Goal: Task Accomplishment & Management: Complete application form

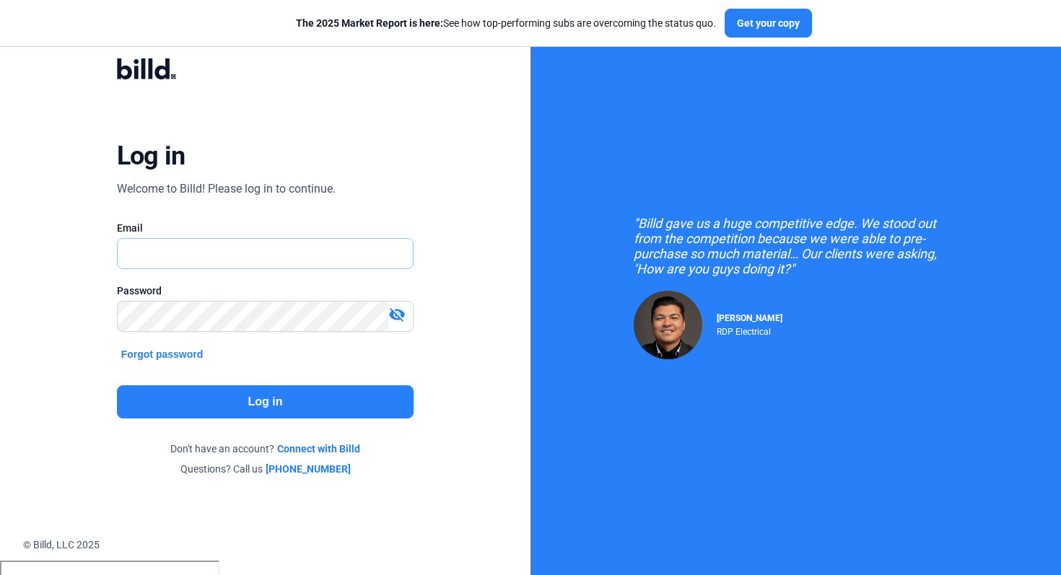
click at [216, 259] on input "text" at bounding box center [266, 254] width 296 height 30
type input "[PERSON_NAME][EMAIL_ADDRESS][DOMAIN_NAME]"
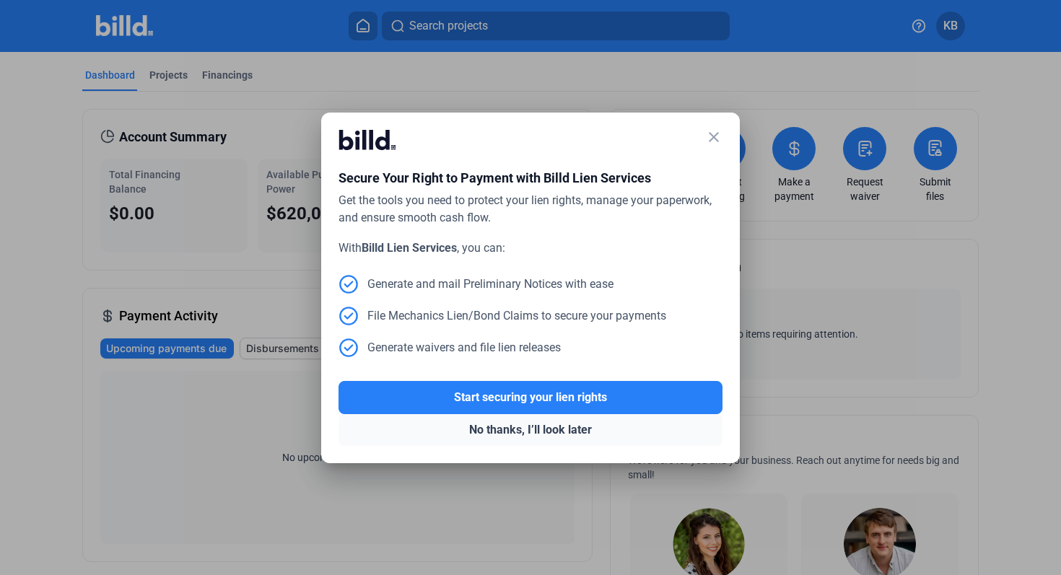
click at [525, 434] on button "No thanks, I’ll look later" at bounding box center [530, 430] width 384 height 32
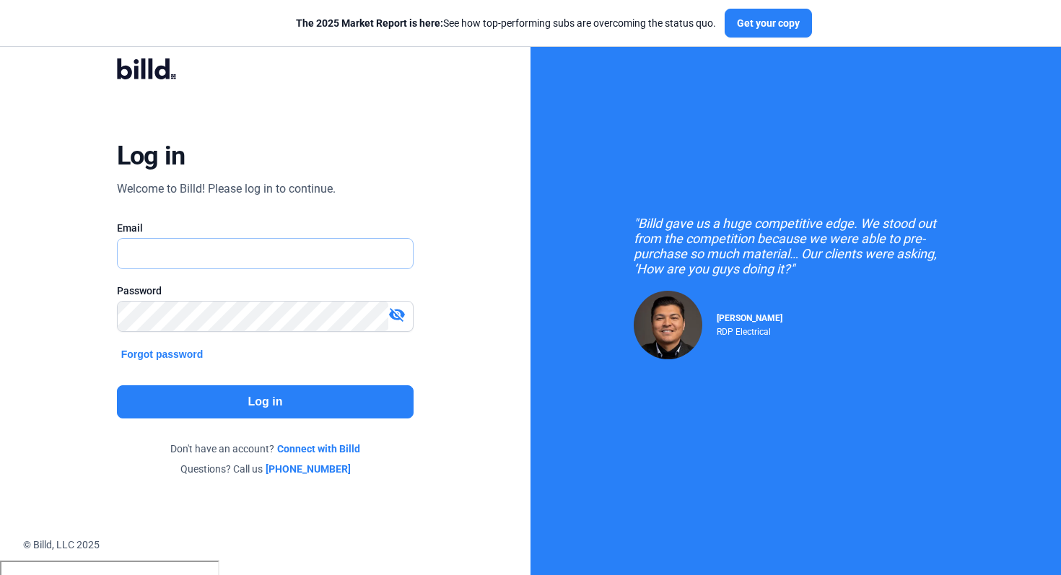
click at [315, 262] on input "text" at bounding box center [258, 254] width 280 height 30
click at [283, 240] on input "text" at bounding box center [266, 254] width 296 height 30
type input "[PERSON_NAME][EMAIL_ADDRESS][DOMAIN_NAME]"
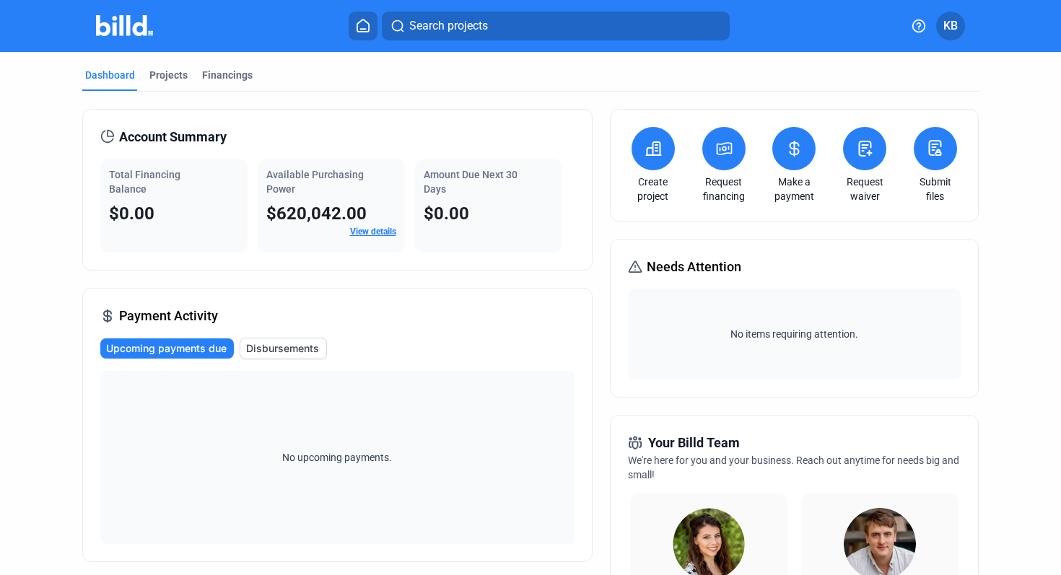
click at [644, 138] on button at bounding box center [652, 148] width 43 height 43
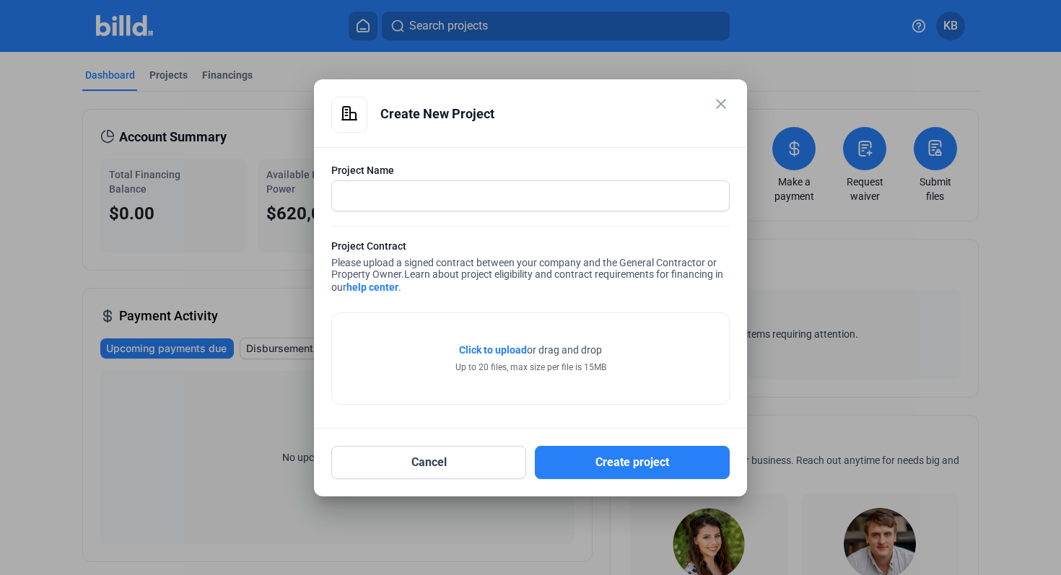
click at [730, 94] on mat-dialog-container "close Create New Project Project Name Project Contract Please upload a signed c…" at bounding box center [530, 287] width 433 height 417
click at [727, 98] on mat-icon "close" at bounding box center [720, 103] width 17 height 17
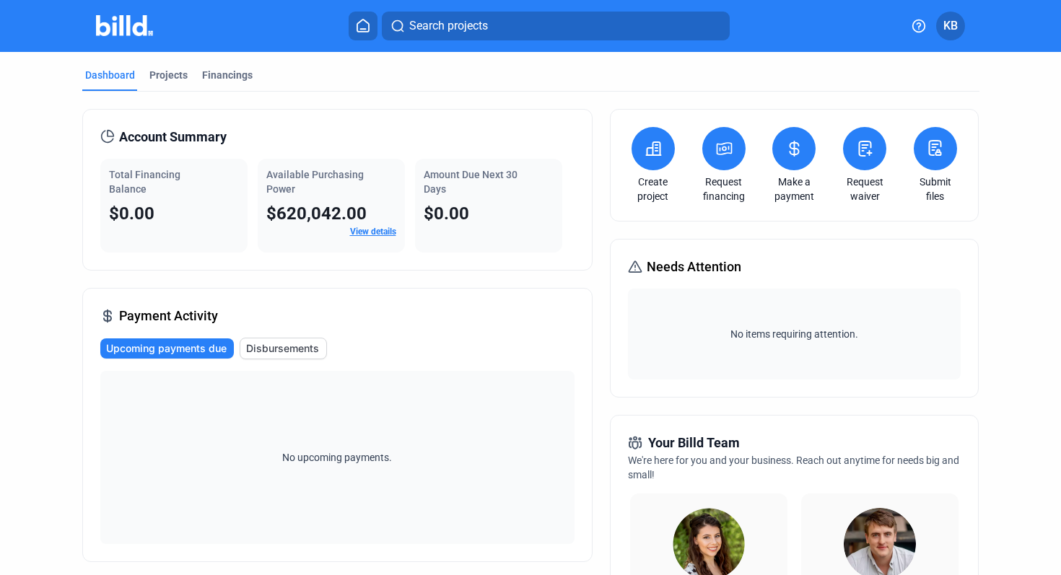
click at [656, 156] on icon at bounding box center [653, 148] width 18 height 17
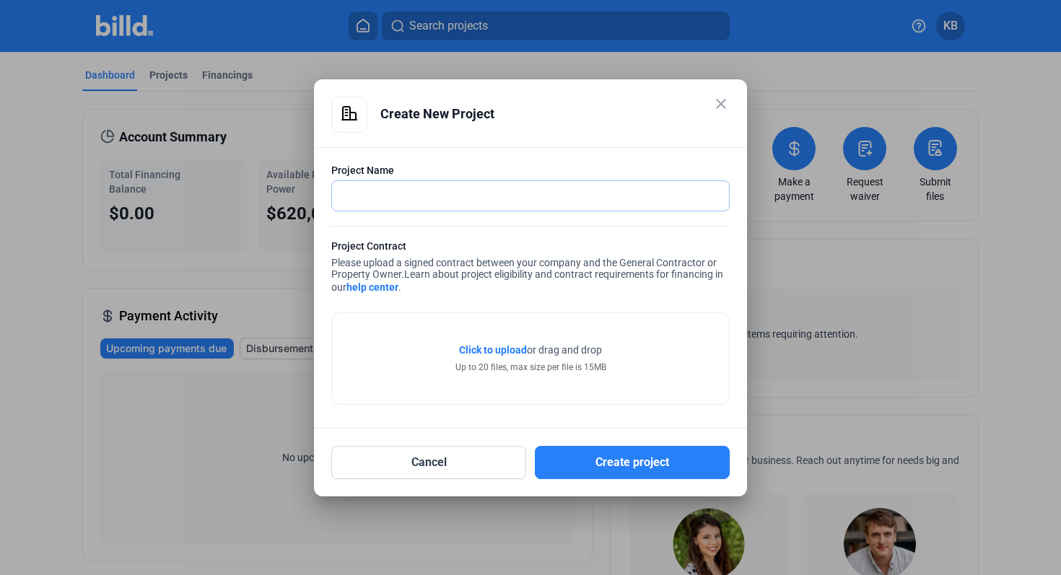
click at [587, 198] on input "text" at bounding box center [530, 196] width 397 height 30
type input "XYZ Project"
click at [714, 100] on mat-icon "close" at bounding box center [720, 103] width 17 height 17
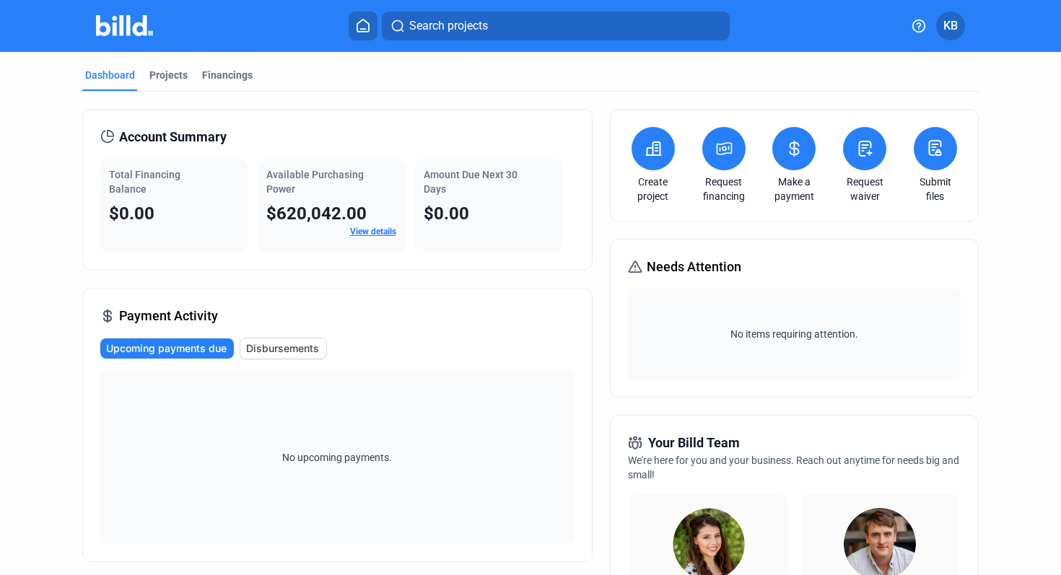
click at [722, 153] on icon at bounding box center [723, 149] width 14 height 12
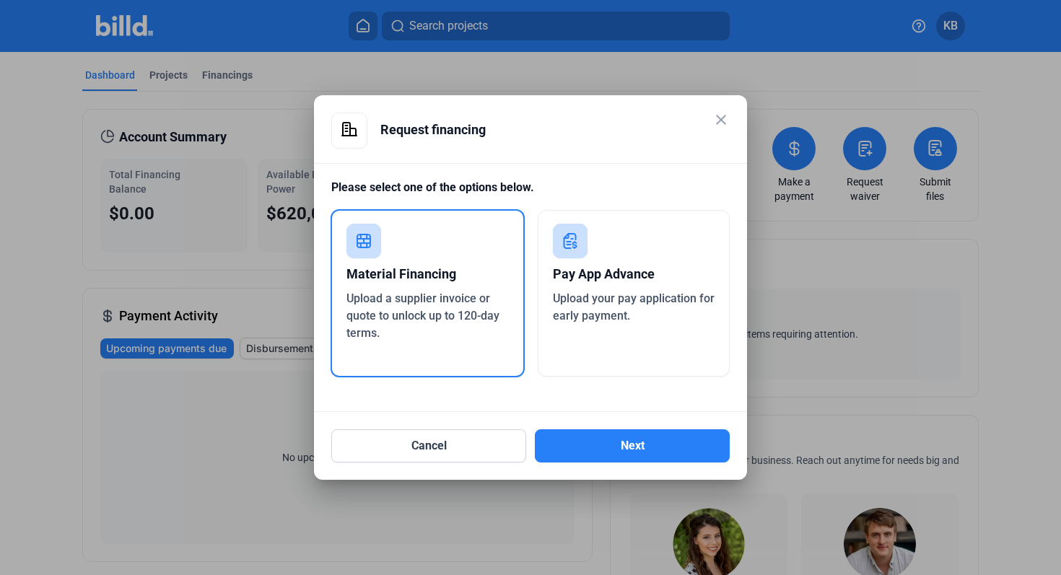
click at [434, 330] on div "Upload a supplier invoice or quote to unlock up to 120-day terms." at bounding box center [427, 316] width 162 height 52
click at [662, 436] on button "Next" at bounding box center [632, 445] width 195 height 33
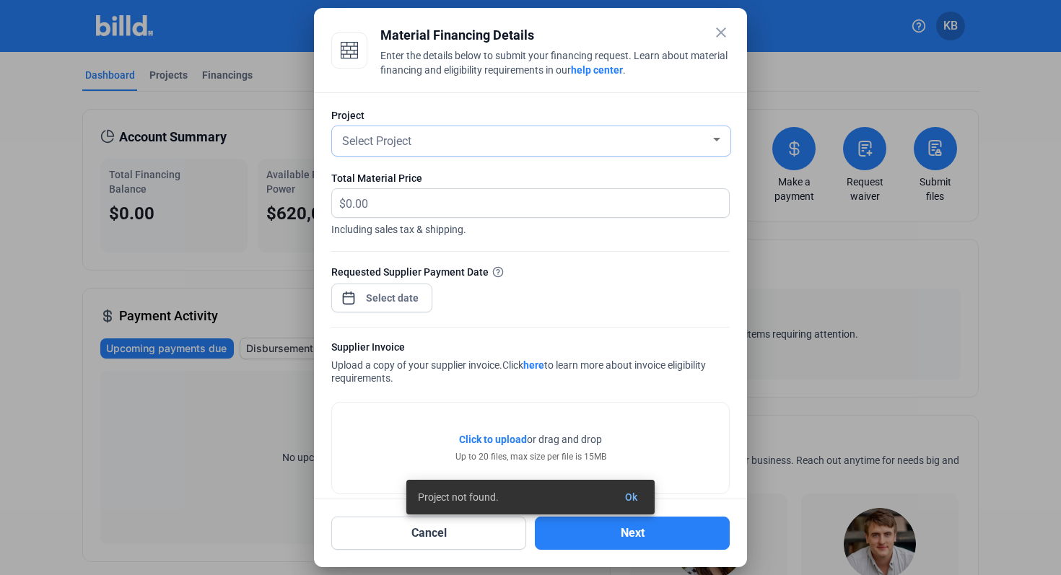
click at [597, 134] on div "Select Project" at bounding box center [524, 140] width 371 height 20
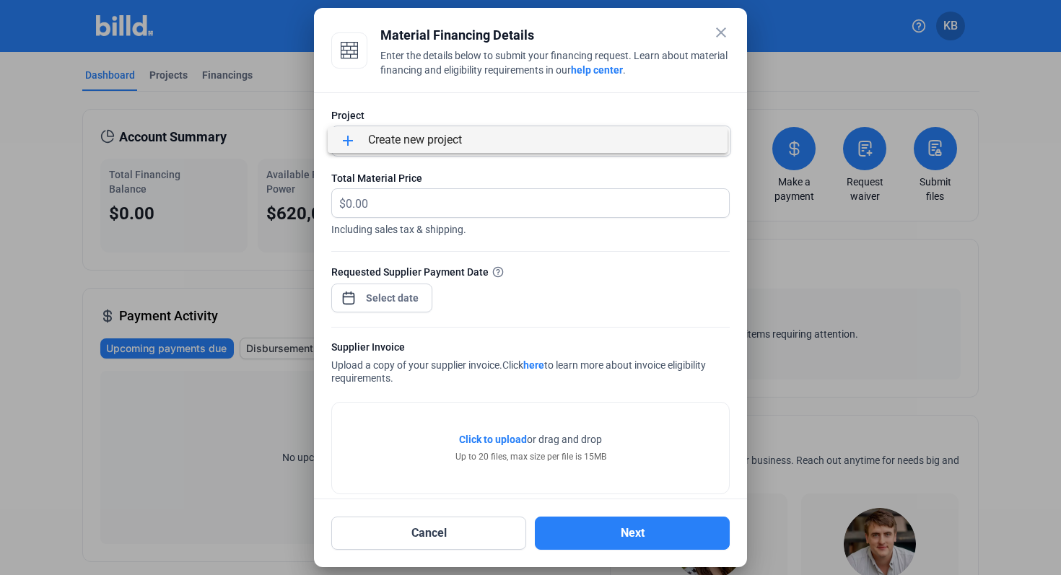
click at [570, 100] on div at bounding box center [530, 287] width 1061 height 575
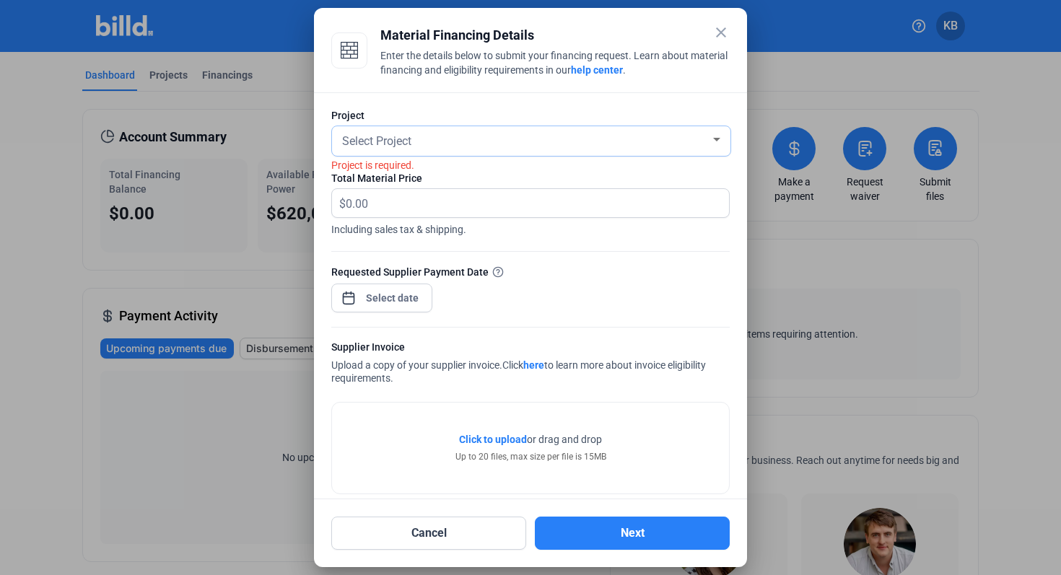
click at [516, 144] on div "Select Project" at bounding box center [524, 140] width 371 height 20
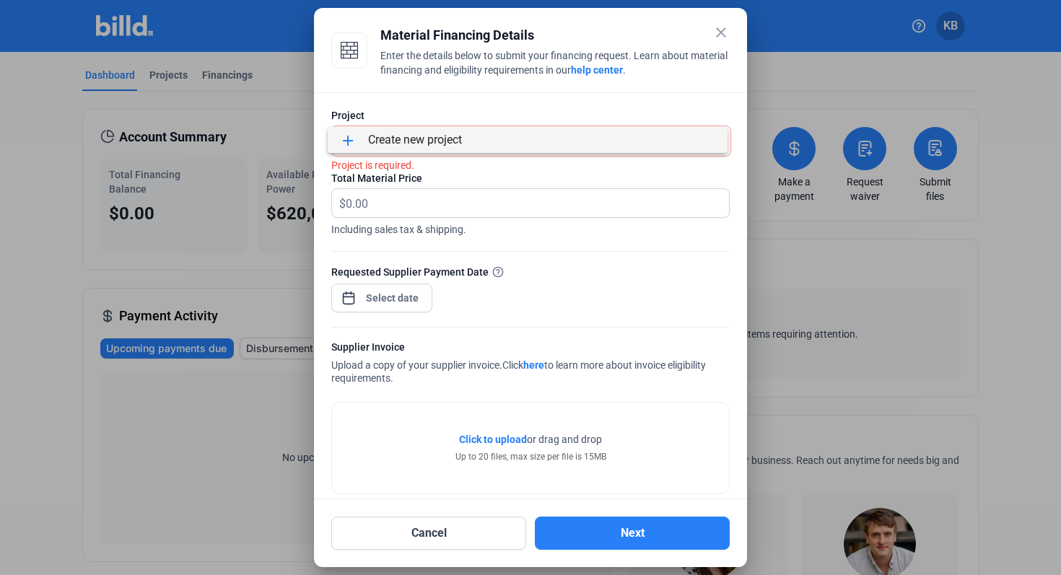
click at [507, 169] on div at bounding box center [530, 287] width 1061 height 575
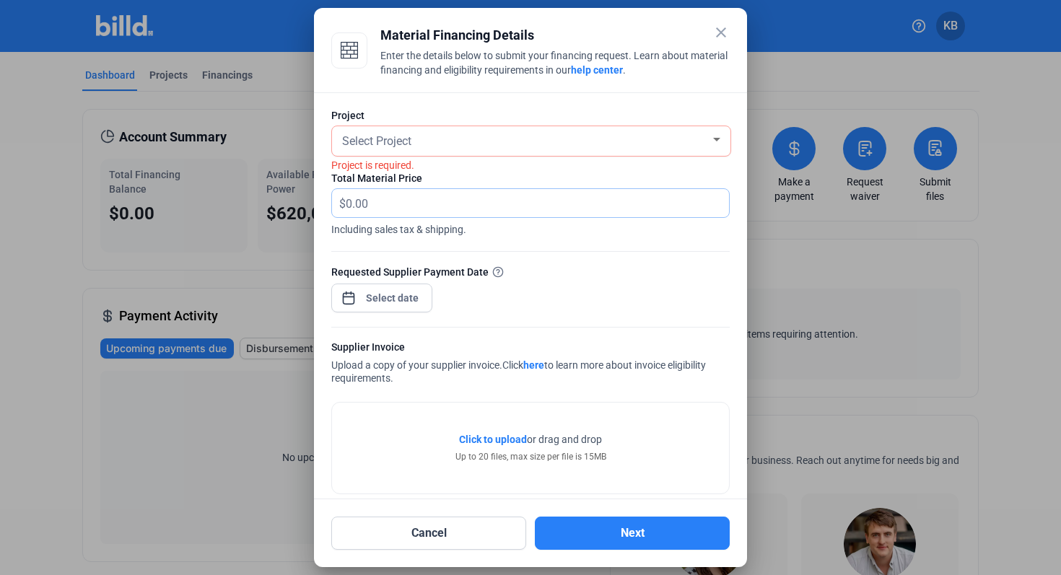
click at [454, 211] on input "text" at bounding box center [537, 203] width 383 height 28
type input "50,000"
click at [412, 306] on div "close Material Financing Details Enter the details below to submit your financi…" at bounding box center [530, 287] width 1061 height 575
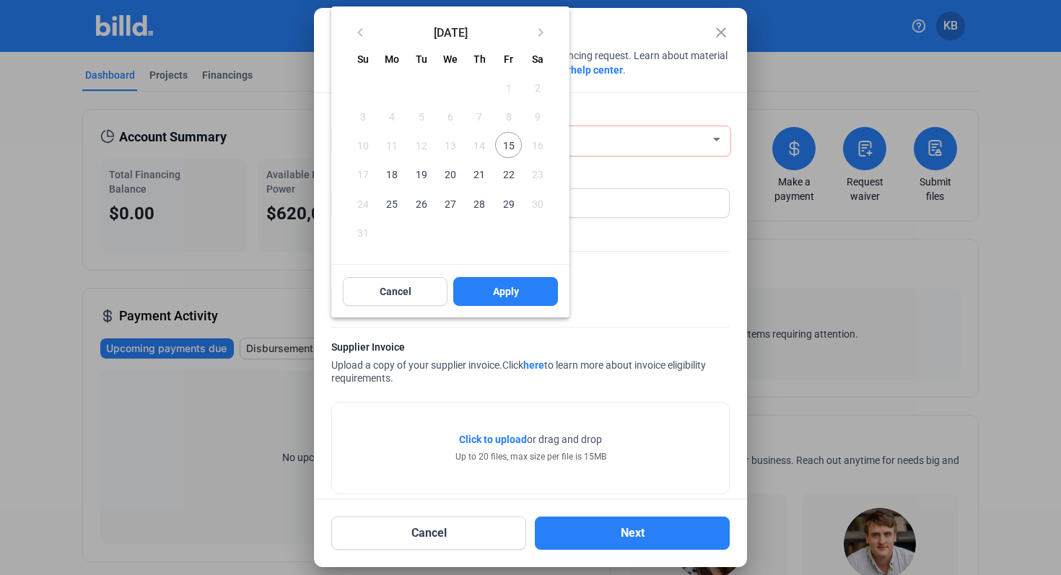
click at [515, 141] on span "15" at bounding box center [508, 145] width 26 height 26
click at [398, 277] on button "Cancel" at bounding box center [395, 291] width 105 height 29
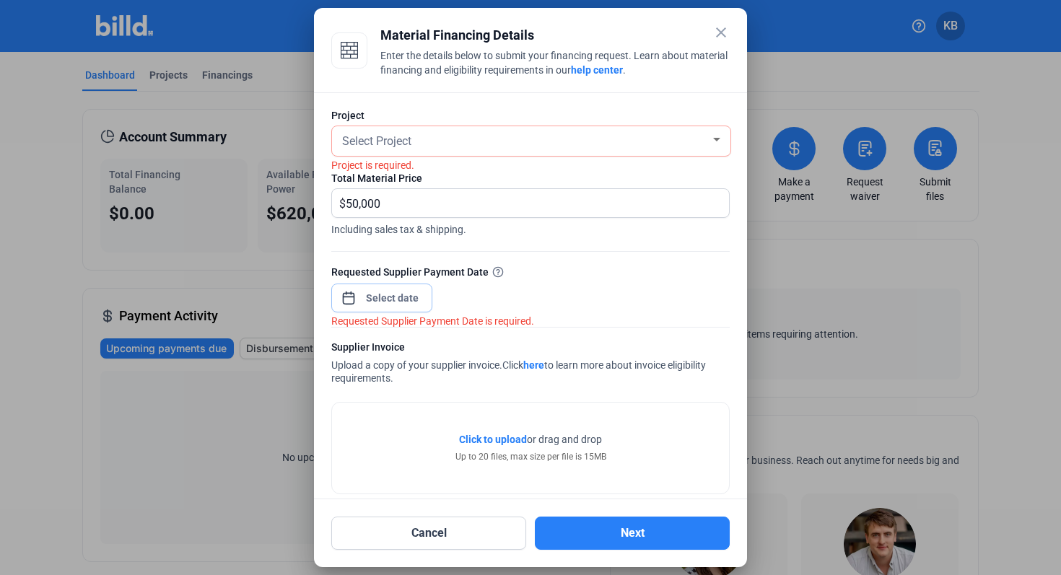
scroll to position [19, 0]
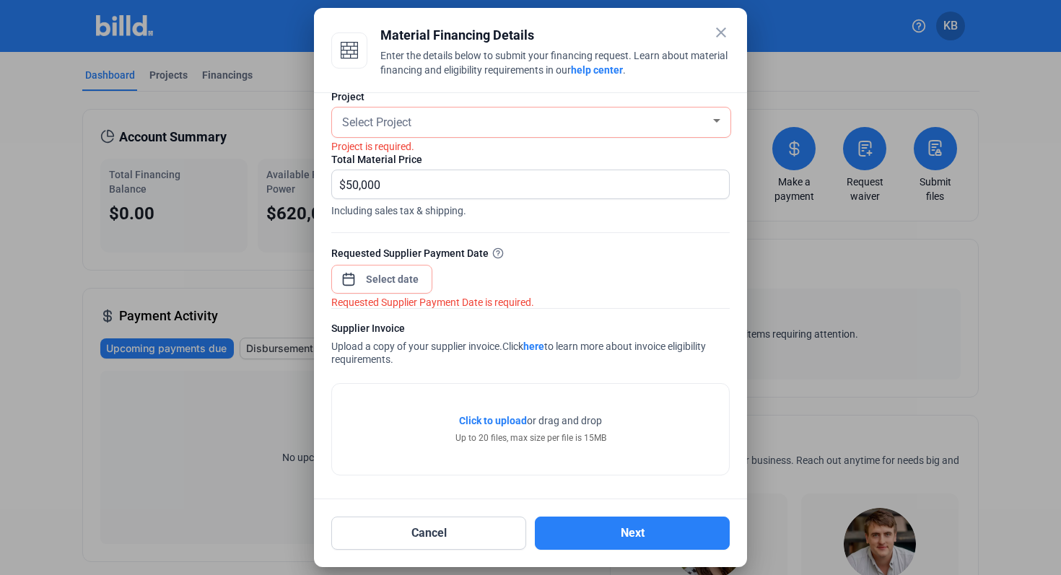
click at [502, 419] on span "Click to upload" at bounding box center [493, 421] width 68 height 12
click at [721, 40] on mat-icon "close" at bounding box center [720, 32] width 17 height 17
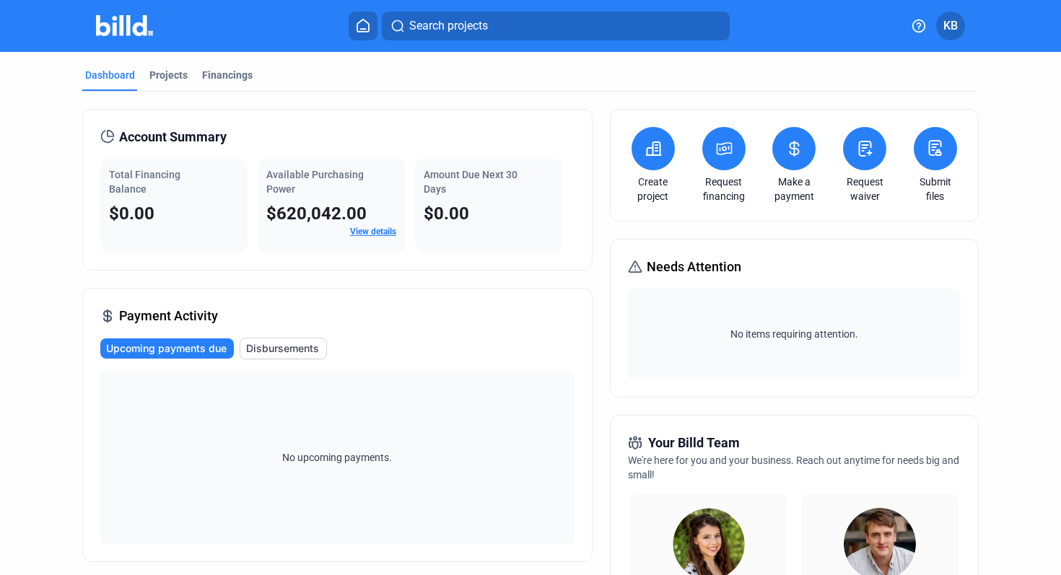
click at [794, 145] on icon at bounding box center [794, 148] width 18 height 17
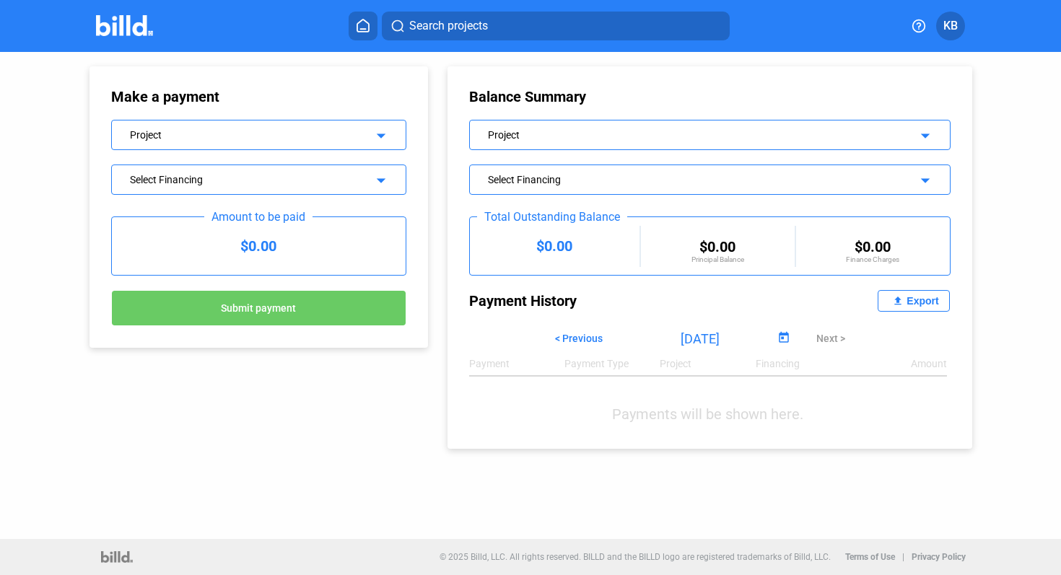
click at [391, 136] on div "Project arrow_drop_down" at bounding box center [259, 132] width 294 height 25
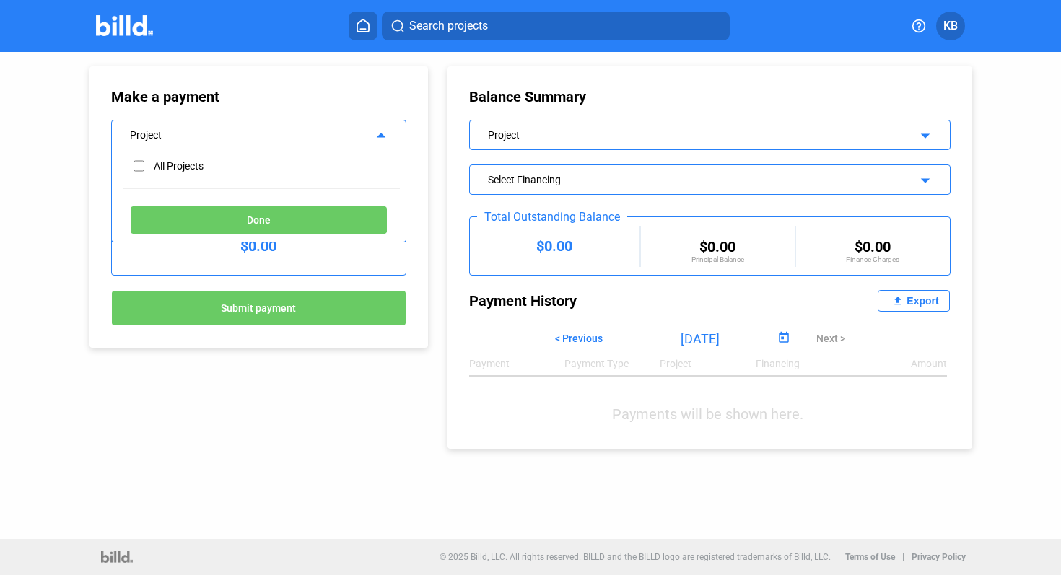
click at [331, 92] on div "Make a payment" at bounding box center [258, 96] width 295 height 17
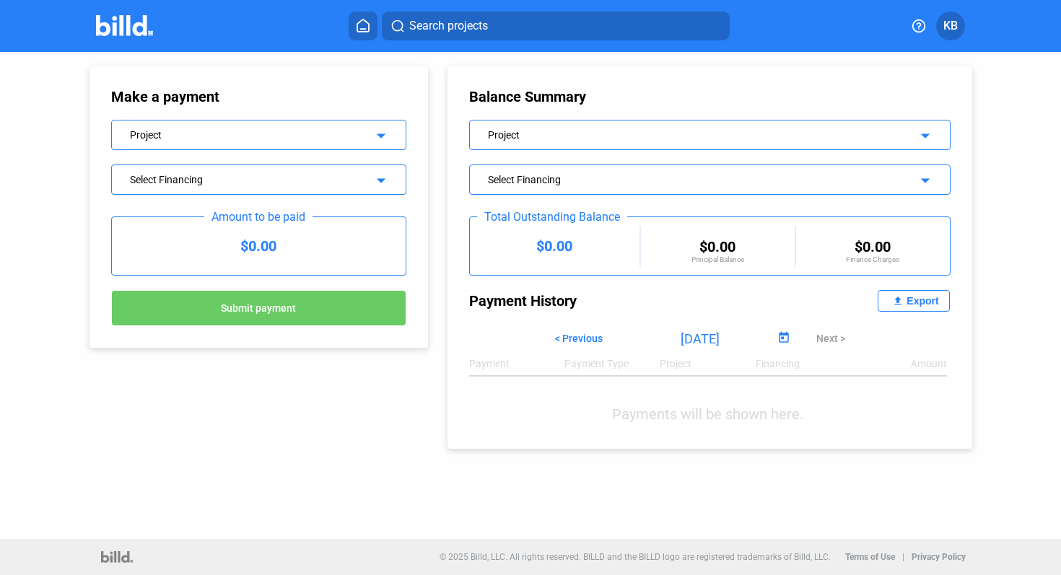
click at [330, 185] on div "Select Financing arrow_drop_down" at bounding box center [259, 177] width 294 height 25
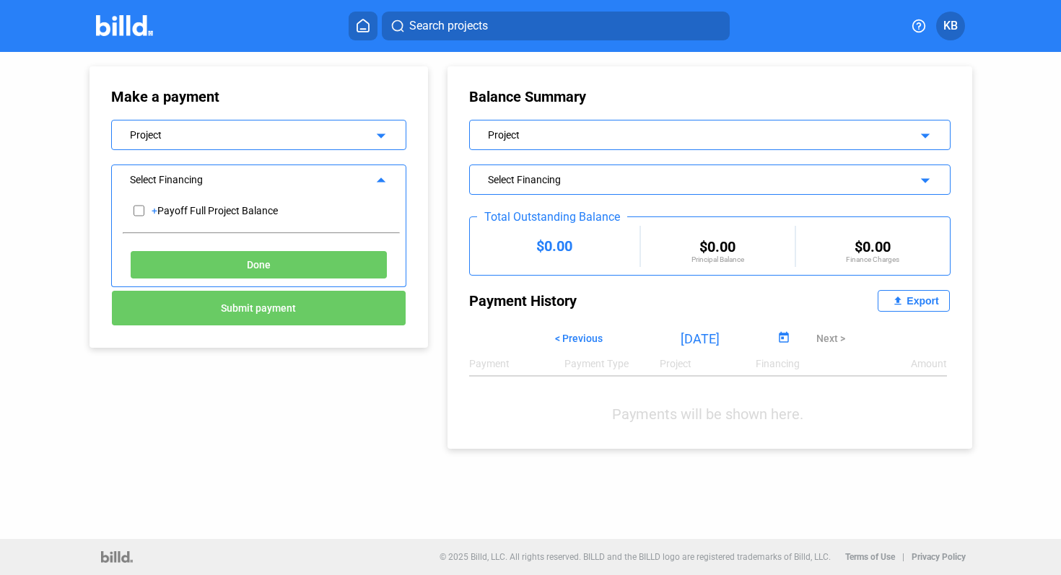
click at [284, 69] on div "Make a payment Project arrow_drop_down Select Financing arrow_drop_up + Payoff …" at bounding box center [258, 206] width 338 height 281
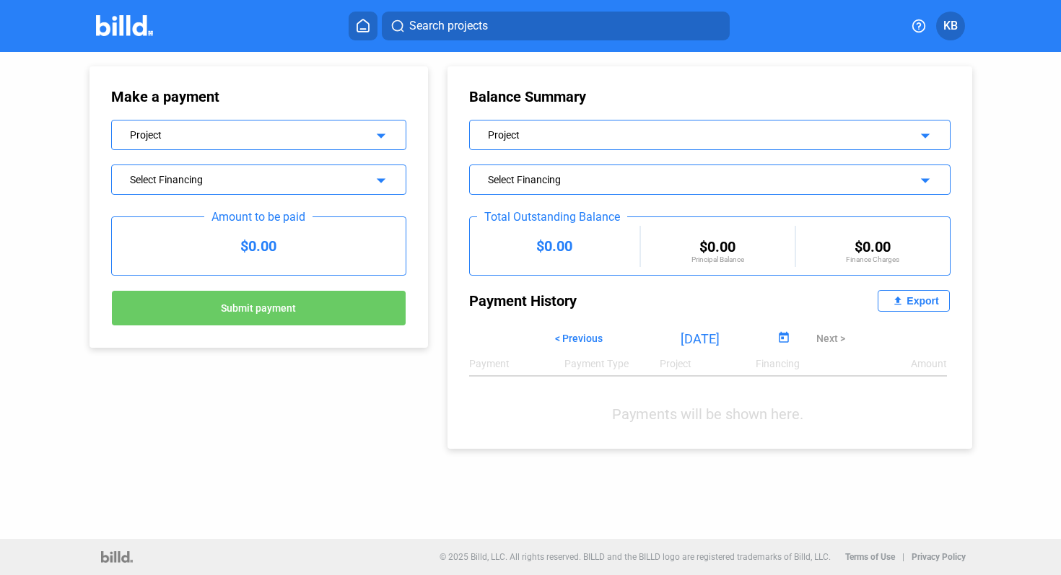
click at [369, 14] on button at bounding box center [362, 26] width 29 height 29
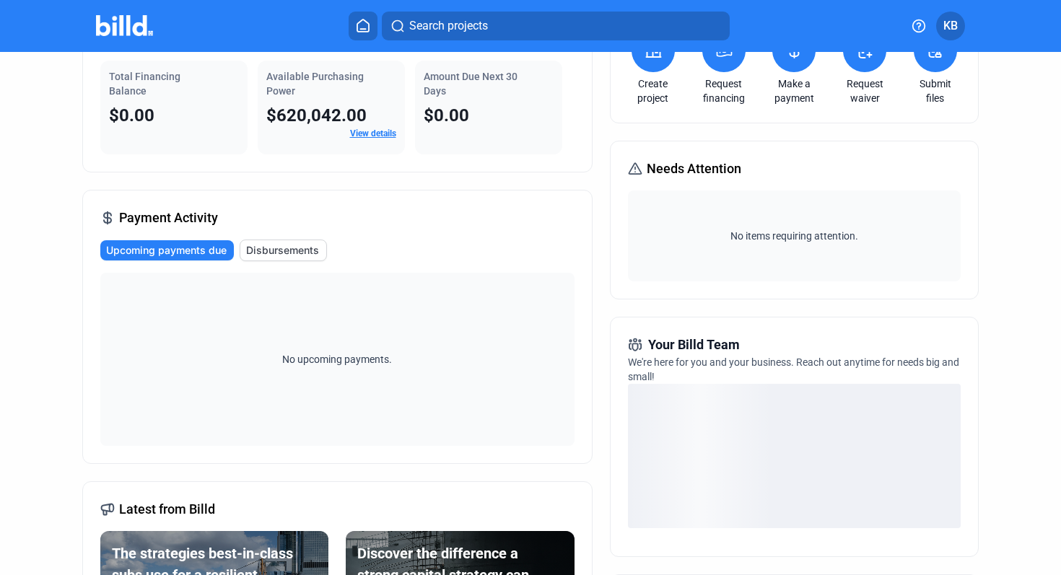
scroll to position [18, 0]
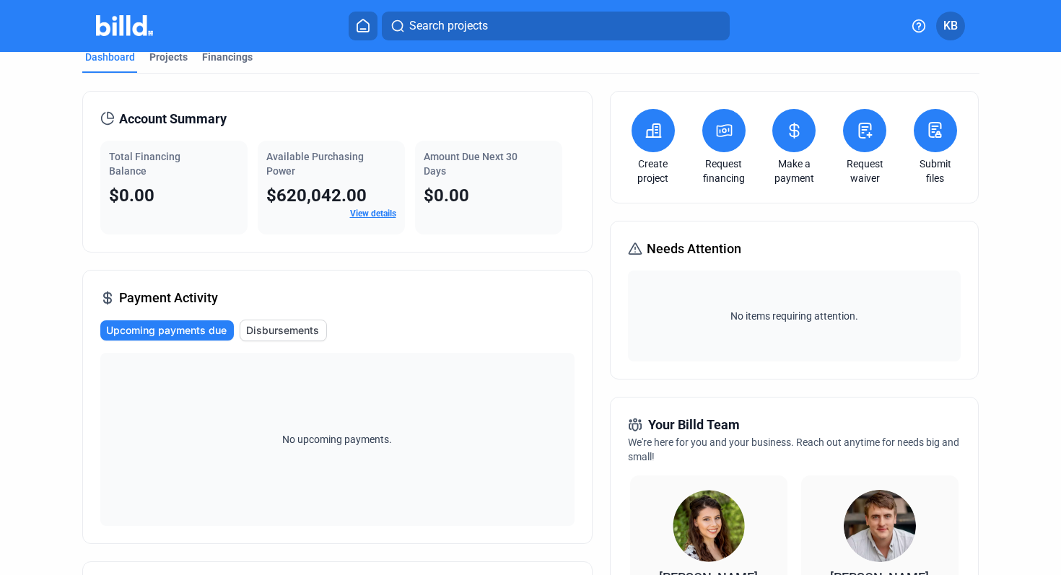
click at [863, 132] on icon at bounding box center [865, 130] width 12 height 14
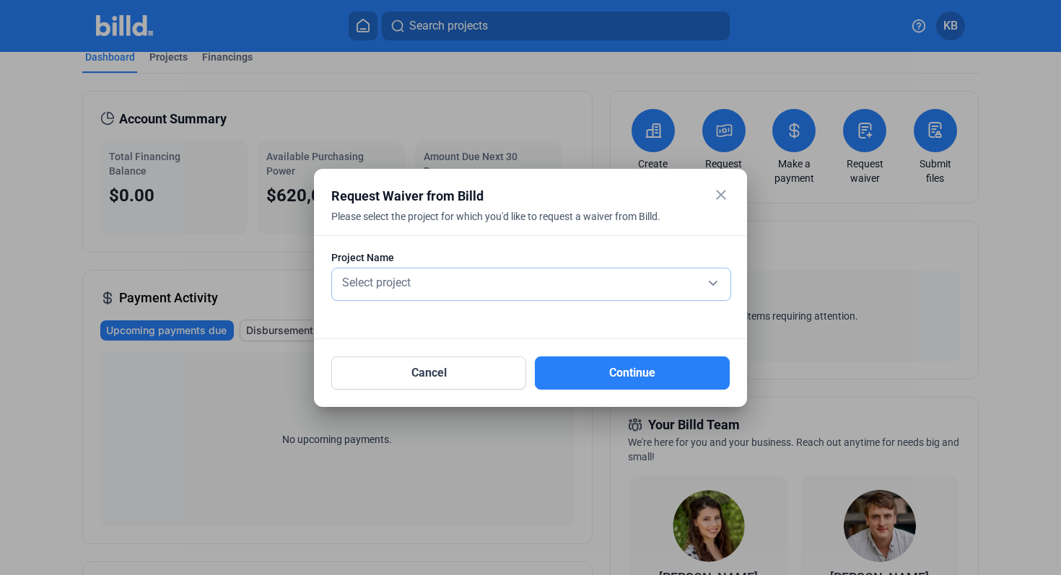
click at [667, 282] on div "Select project" at bounding box center [531, 281] width 384 height 20
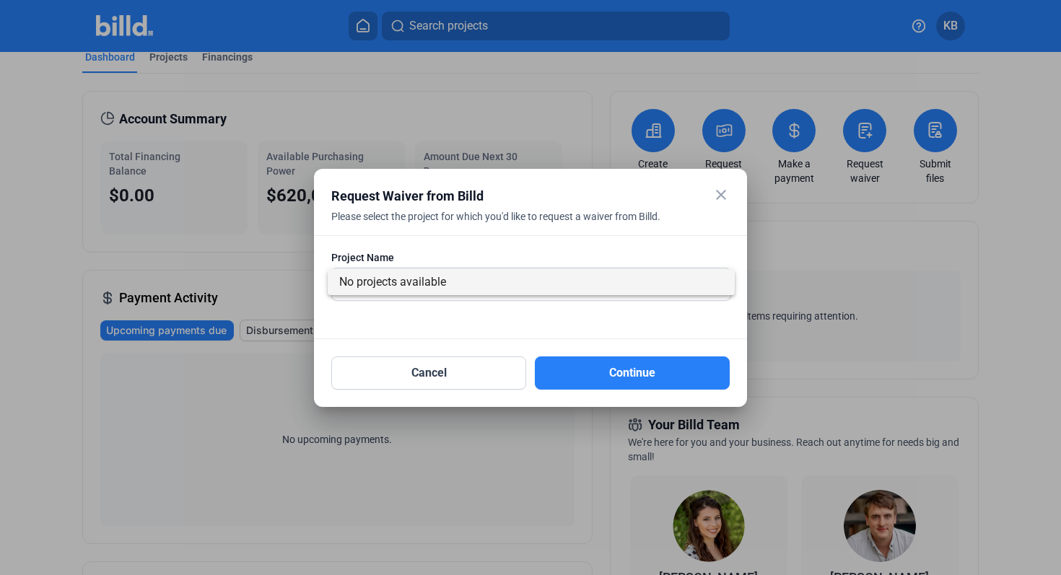
click at [597, 323] on div at bounding box center [530, 287] width 1061 height 575
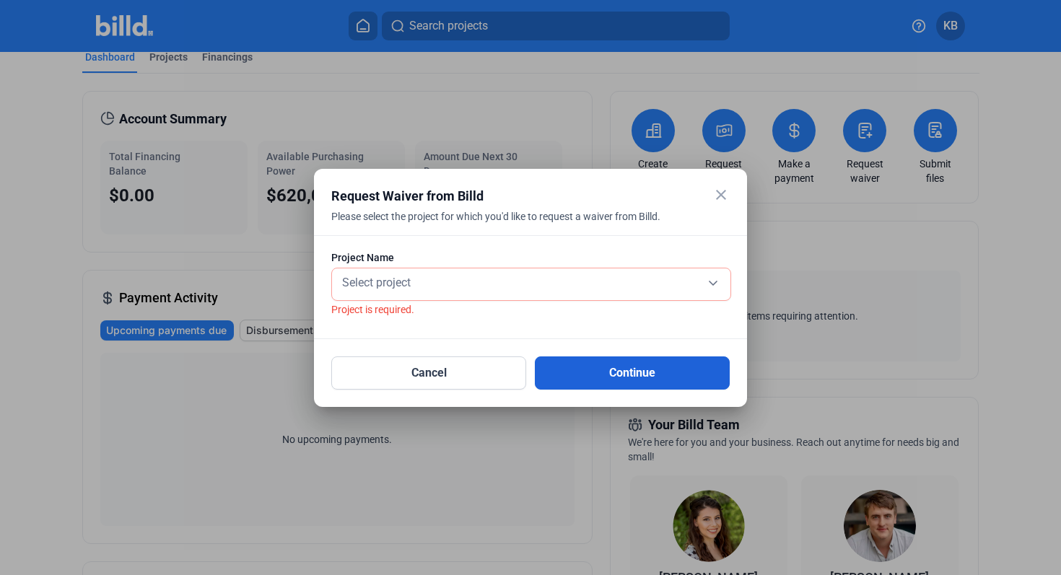
click at [619, 373] on button "Continue" at bounding box center [632, 372] width 195 height 33
click at [722, 193] on mat-icon "close" at bounding box center [720, 194] width 17 height 17
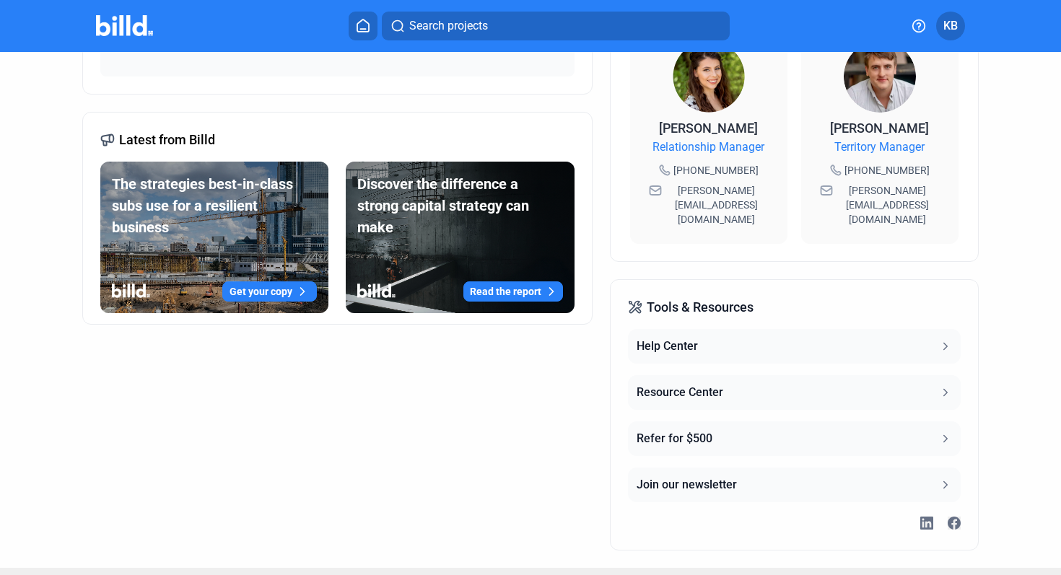
scroll to position [0, 0]
